Goal: Find specific page/section: Find specific page/section

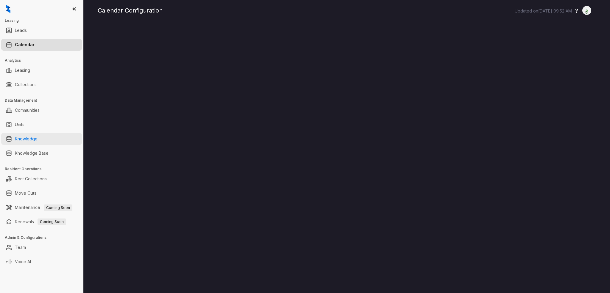
click at [38, 137] on link "Knowledge" at bounding box center [26, 139] width 23 height 12
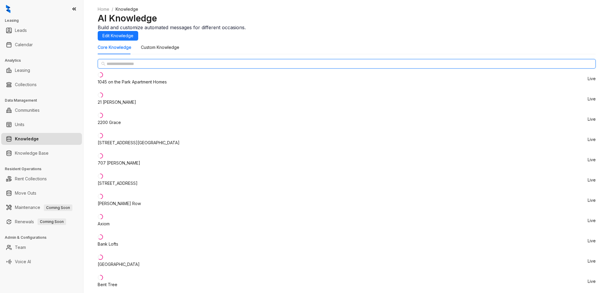
click at [141, 67] on input "text" at bounding box center [347, 63] width 481 height 7
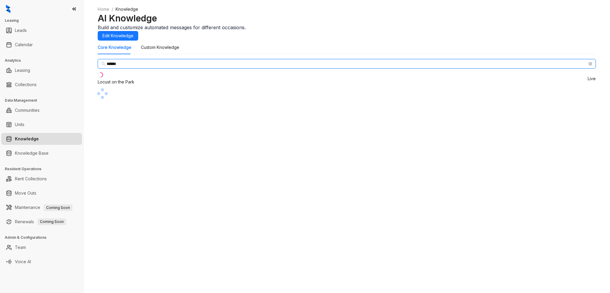
type input "******"
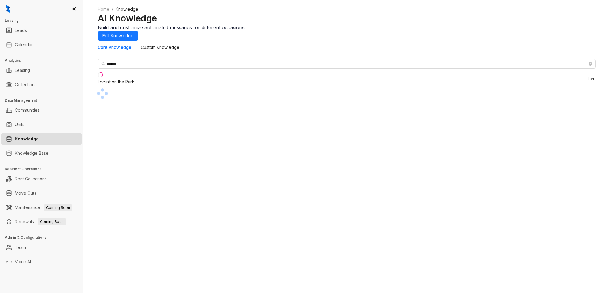
click at [134, 85] on div "Locust on the Park" at bounding box center [116, 82] width 37 height 7
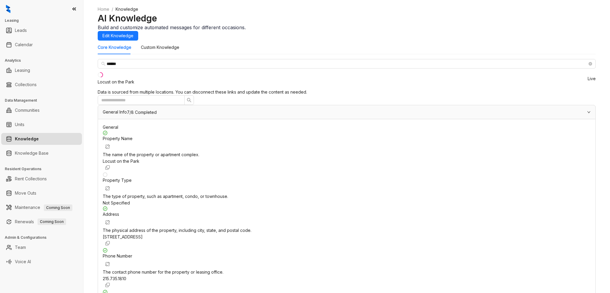
scroll to position [19, 0]
click at [39, 138] on link "Knowledge" at bounding box center [27, 139] width 24 height 12
click at [43, 153] on link "Knowledge Base" at bounding box center [32, 153] width 34 height 12
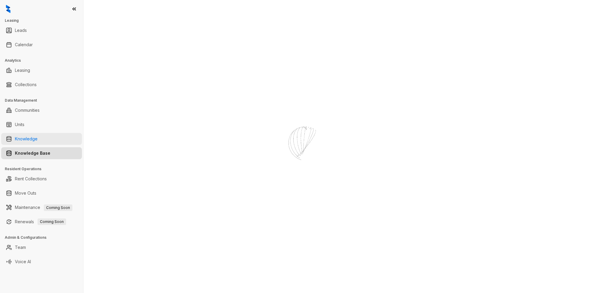
click at [38, 141] on link "Knowledge" at bounding box center [26, 139] width 23 height 12
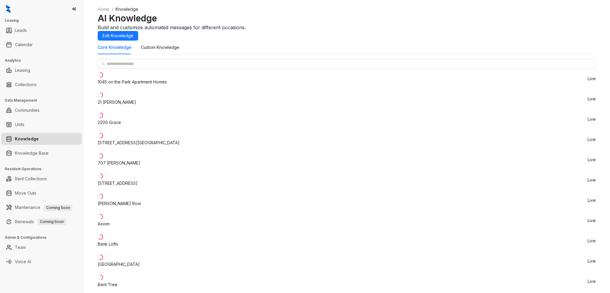
type input "******"
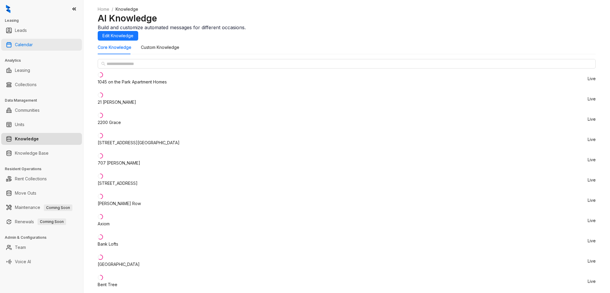
click at [25, 43] on link "Calendar" at bounding box center [24, 45] width 18 height 12
click at [31, 139] on link "Knowledge" at bounding box center [27, 139] width 24 height 12
click at [30, 48] on link "Calendar" at bounding box center [24, 45] width 18 height 12
